Goal: Understand process/instructions: Learn about a topic

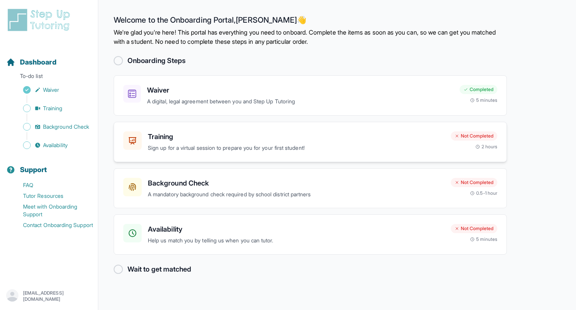
click at [324, 137] on h3 "Training" at bounding box center [296, 136] width 297 height 11
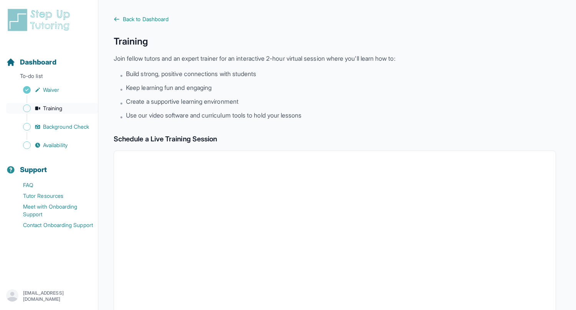
click at [57, 106] on span "Training" at bounding box center [53, 109] width 20 height 8
click at [24, 13] on img at bounding box center [40, 20] width 68 height 25
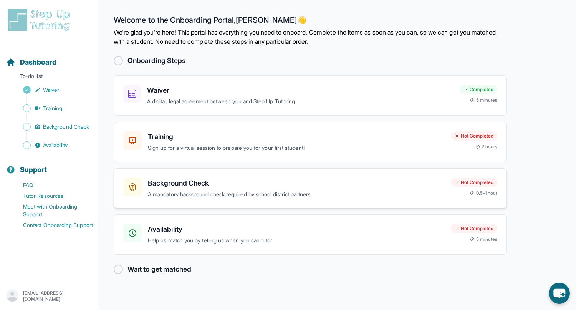
click at [202, 184] on h3 "Background Check" at bounding box center [296, 183] width 297 height 11
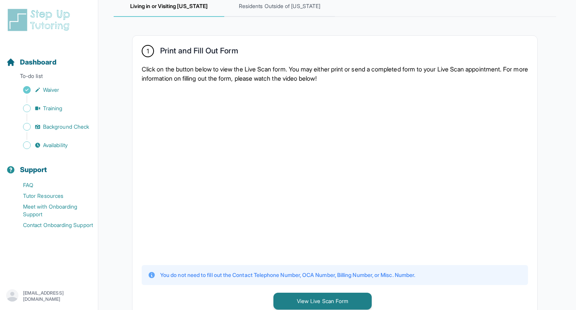
scroll to position [119, 0]
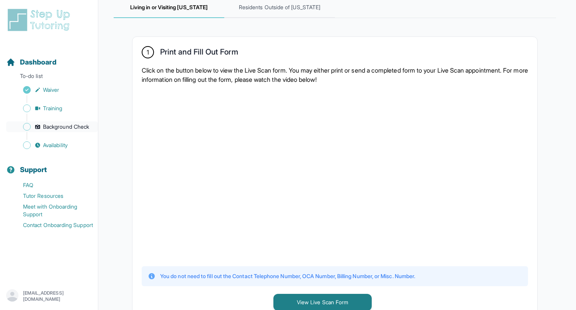
click at [81, 126] on span "Background Check" at bounding box center [66, 127] width 46 height 8
